Goal: Task Accomplishment & Management: Use online tool/utility

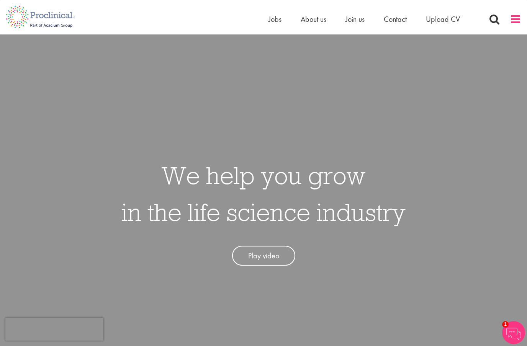
click at [515, 17] on span at bounding box center [515, 18] width 11 height 11
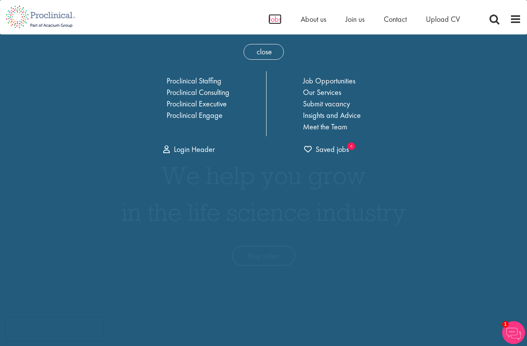
click at [273, 18] on span "Jobs" at bounding box center [274, 19] width 13 height 10
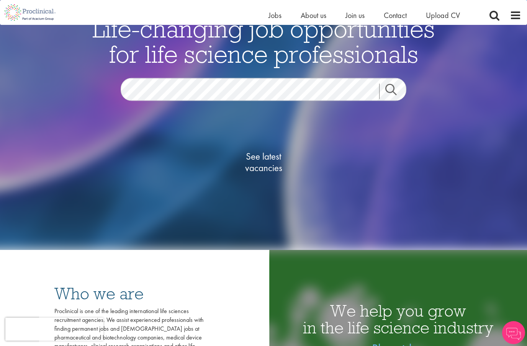
scroll to position [84, 0]
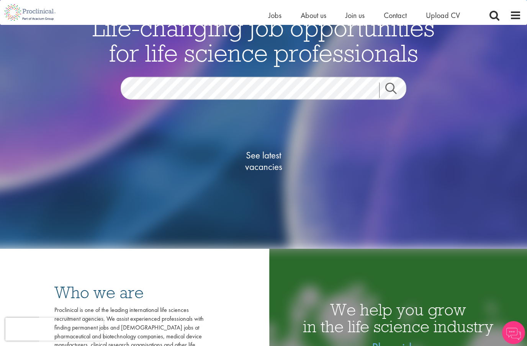
click at [392, 98] on link "Search" at bounding box center [395, 90] width 33 height 15
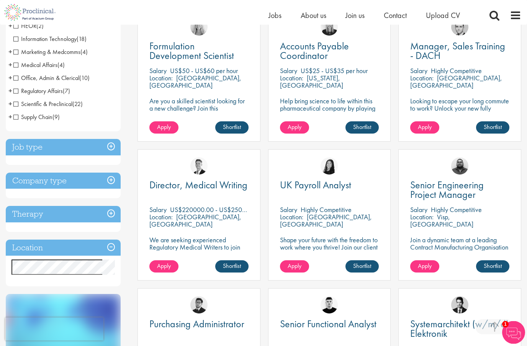
scroll to position [162, 0]
click at [116, 247] on h3 "Location" at bounding box center [63, 248] width 115 height 16
drag, startPoint x: 38, startPoint y: 305, endPoint x: 38, endPoint y: 274, distance: 31.4
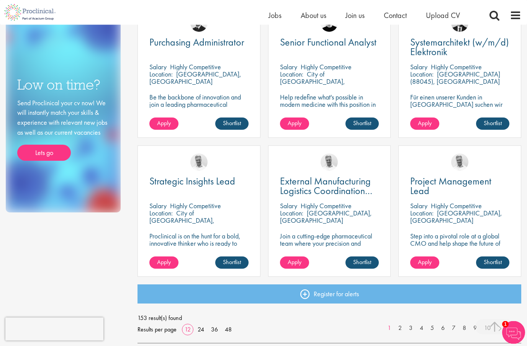
scroll to position [444, 0]
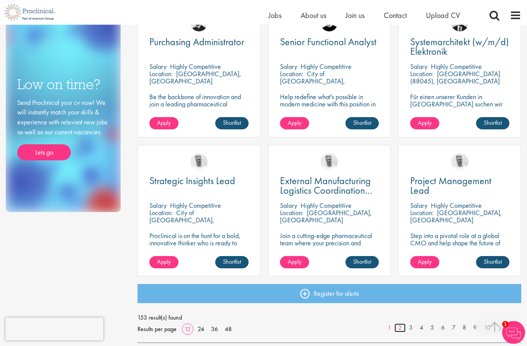
click at [398, 330] on link "2" at bounding box center [399, 328] width 11 height 9
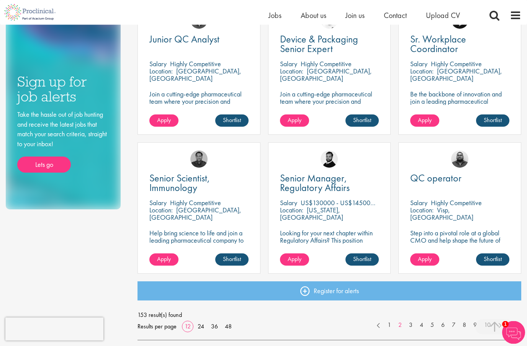
scroll to position [447, 0]
click at [411, 327] on link "3" at bounding box center [410, 325] width 11 height 9
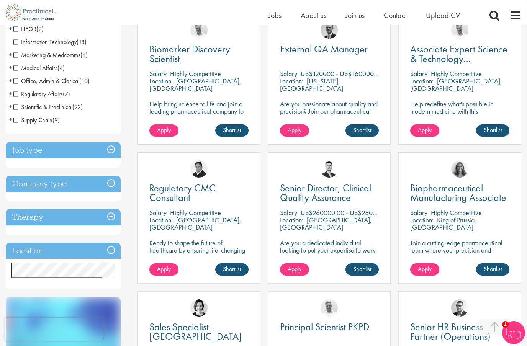
scroll to position [164, 0]
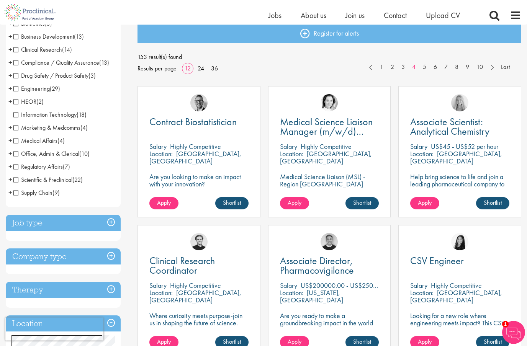
scroll to position [86, 0]
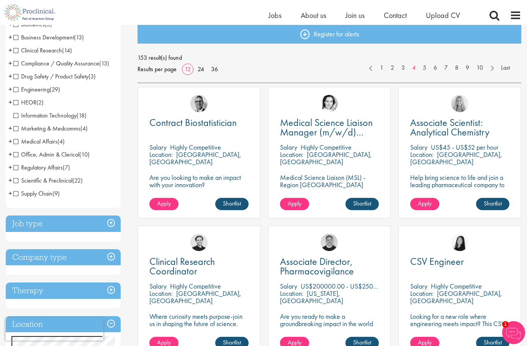
click at [112, 232] on div "Job type Permanent (69) Contract (84)" at bounding box center [63, 229] width 115 height 26
click at [112, 223] on h3 "Job type" at bounding box center [63, 224] width 115 height 16
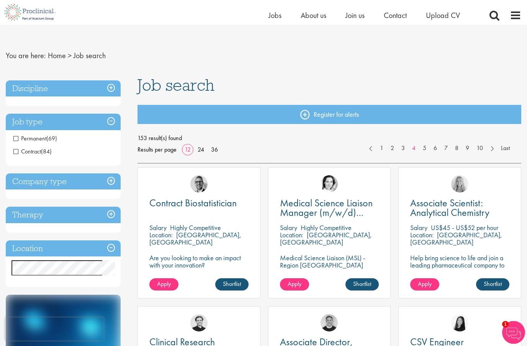
scroll to position [0, 0]
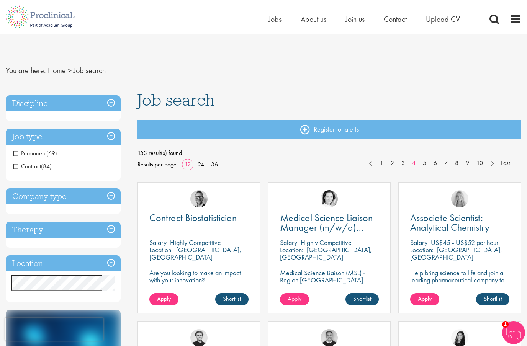
click at [93, 103] on h3 "Discipline" at bounding box center [63, 103] width 115 height 16
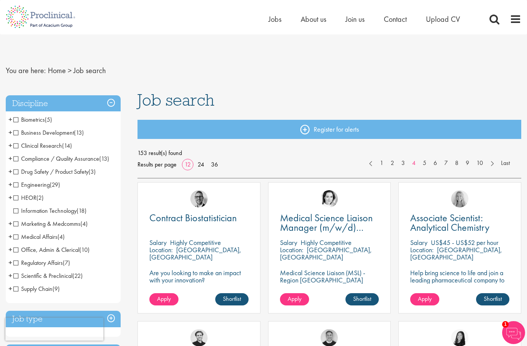
click at [80, 100] on h3 "Discipline" at bounding box center [63, 103] width 115 height 16
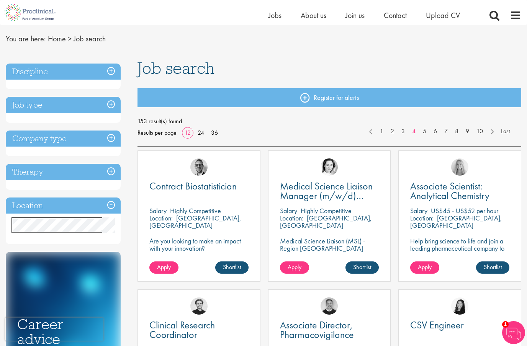
scroll to position [25, 0]
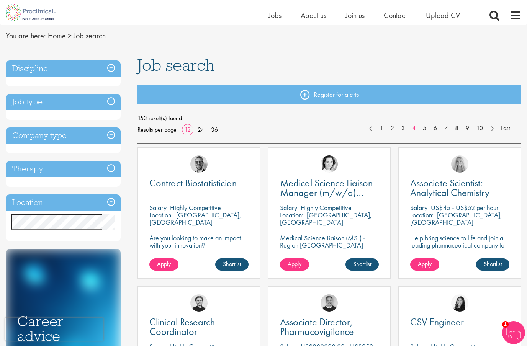
click at [39, 167] on h3 "Therapy" at bounding box center [63, 169] width 115 height 16
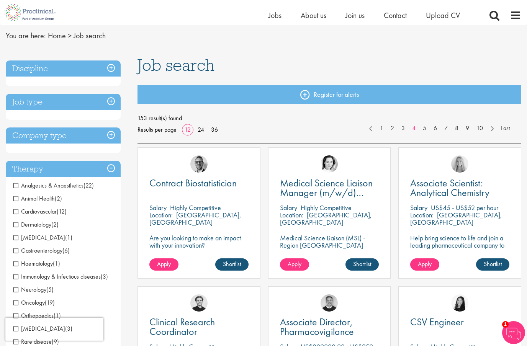
click at [18, 165] on h3 "Therapy" at bounding box center [63, 169] width 115 height 16
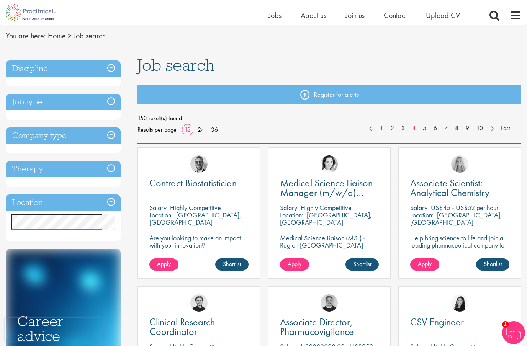
click at [25, 139] on h3 "Company type" at bounding box center [63, 136] width 115 height 16
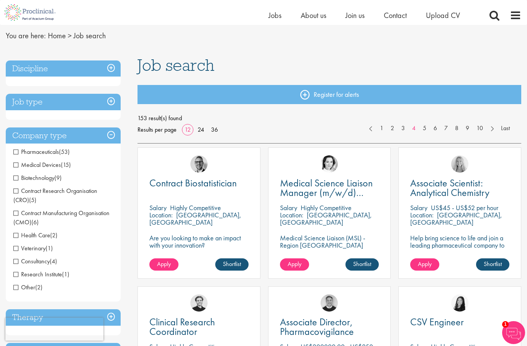
click at [21, 136] on h3 "Company type" at bounding box center [63, 136] width 115 height 16
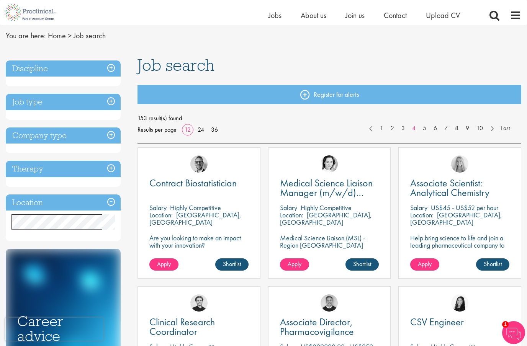
click at [22, 97] on h3 "Job type" at bounding box center [63, 102] width 115 height 16
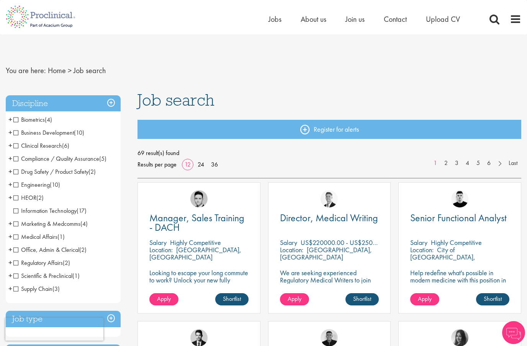
click at [26, 96] on h3 "Discipline" at bounding box center [63, 103] width 115 height 16
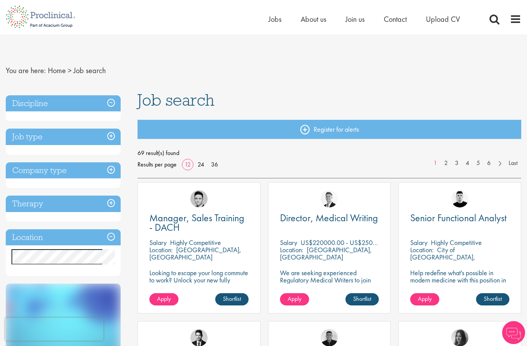
click at [19, 139] on h3 "Job type" at bounding box center [63, 137] width 115 height 16
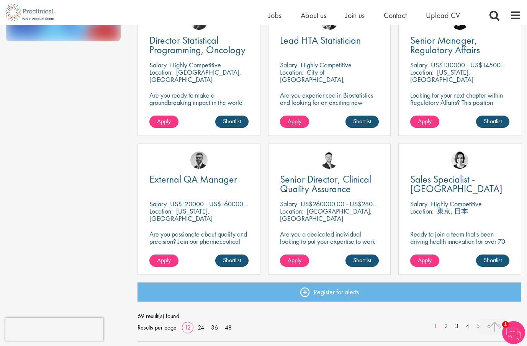
scroll to position [437, 0]
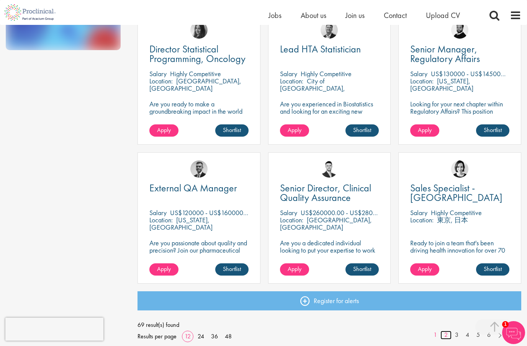
click at [445, 338] on link "2" at bounding box center [445, 335] width 11 height 9
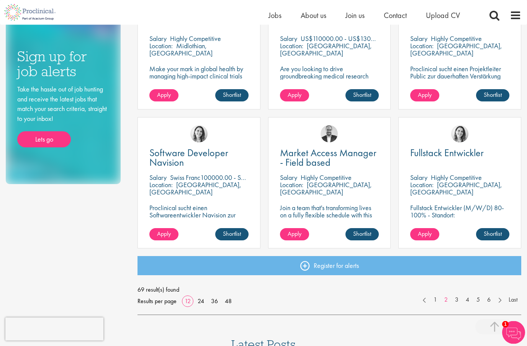
scroll to position [473, 0]
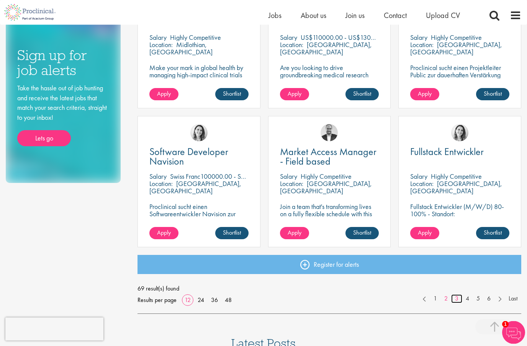
click at [456, 301] on link "3" at bounding box center [456, 299] width 11 height 9
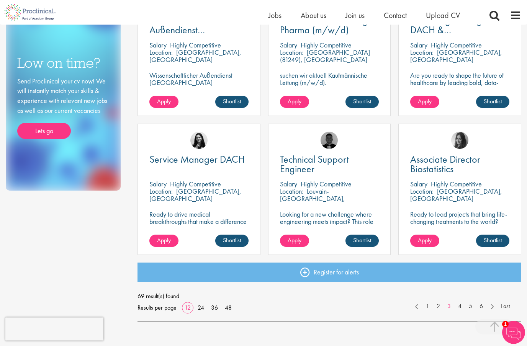
scroll to position [466, 0]
click at [461, 308] on link "4" at bounding box center [459, 306] width 11 height 9
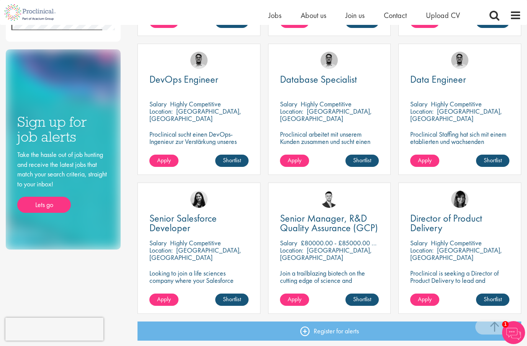
scroll to position [407, 0]
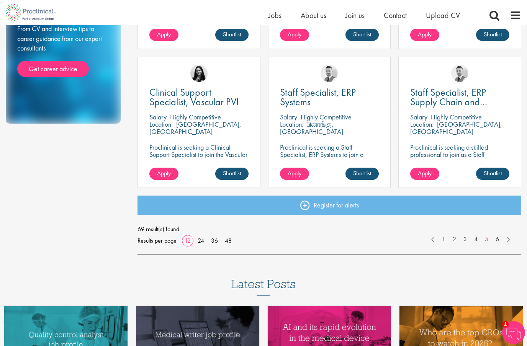
scroll to position [544, 0]
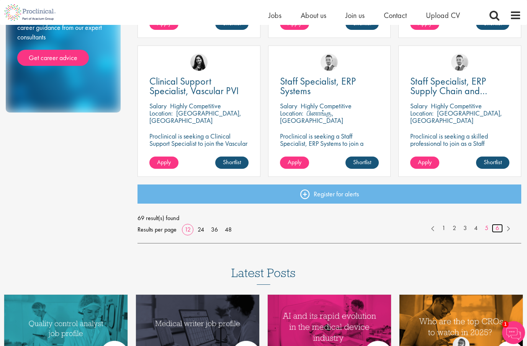
click at [498, 229] on link "6" at bounding box center [497, 228] width 11 height 9
